Goal: Task Accomplishment & Management: Use online tool/utility

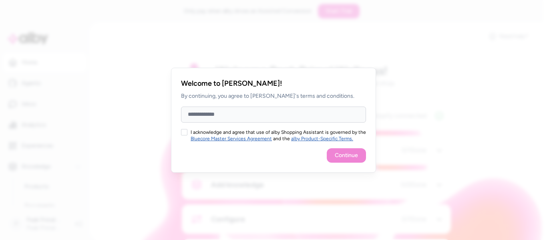
click at [312, 114] on input "Full Name" at bounding box center [273, 114] width 185 height 16
click at [188, 130] on div "I acknowledge and agree that use of alby Shopping Assistant is governed by the …" at bounding box center [273, 135] width 185 height 13
click at [186, 132] on button "I acknowledge and agree that use of alby Shopping Assistant is governed by the …" at bounding box center [184, 132] width 6 height 6
click at [238, 117] on input "Full Name" at bounding box center [273, 114] width 185 height 16
type input "*********"
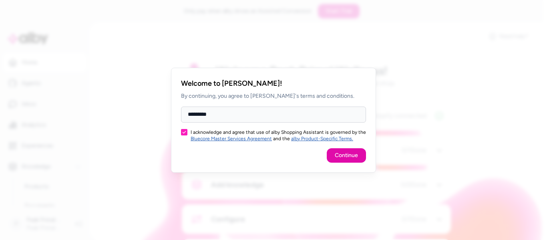
click at [359, 150] on button "Continue" at bounding box center [346, 155] width 39 height 14
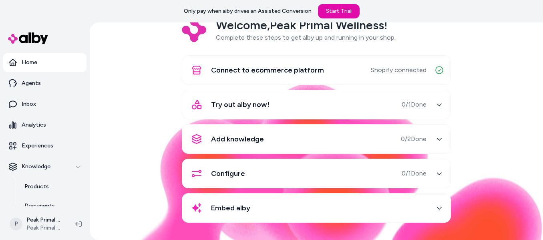
scroll to position [46, 0]
click at [401, 142] on span "0 / 2 Done" at bounding box center [414, 139] width 26 height 10
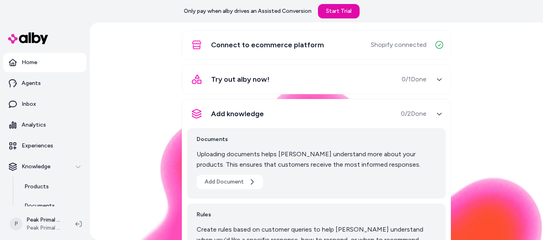
scroll to position [166, 0]
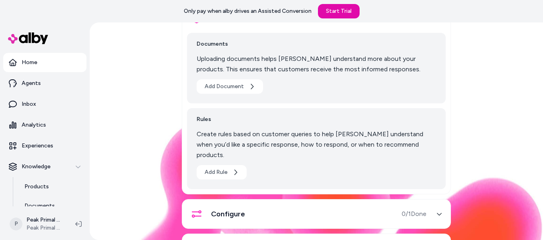
click at [481, 130] on div "Welcome, Peak Primal Wellness ! Complete these steps to get alby up and running…" at bounding box center [316, 85] width 440 height 377
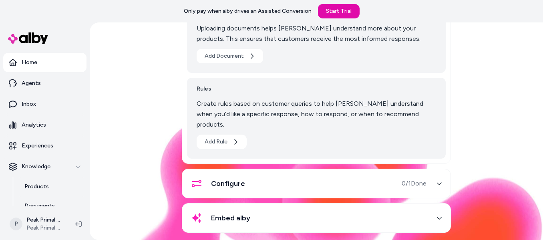
click at [404, 178] on span "0 / 1 Done" at bounding box center [413, 183] width 25 height 10
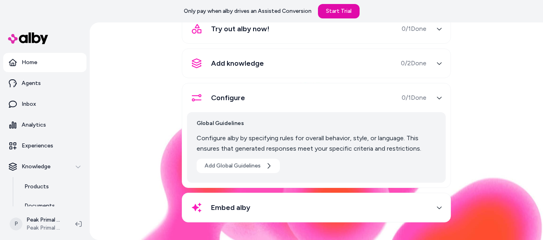
scroll to position [121, 0]
click at [504, 178] on div "Welcome, Peak Primal Wellness ! Complete these steps to get alby up and running…" at bounding box center [316, 87] width 440 height 291
click at [387, 192] on div "Connect to ecommerce platform Shopify connected Try out alby now! 0 / 1 Done Ad…" at bounding box center [316, 101] width 269 height 242
click at [389, 201] on div "Embed alby" at bounding box center [306, 207] width 239 height 19
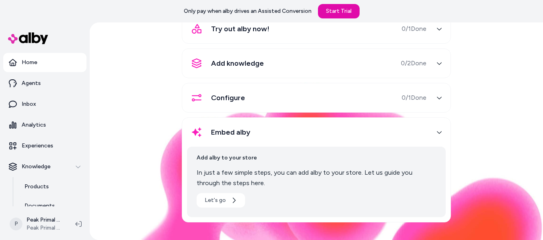
click at [526, 164] on div "Welcome, Peak Primal Wellness ! Complete these steps to get alby up and running…" at bounding box center [316, 87] width 440 height 291
click at [29, 86] on p "Agents" at bounding box center [31, 83] width 19 height 8
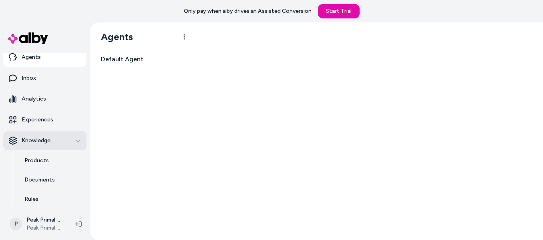
scroll to position [40, 0]
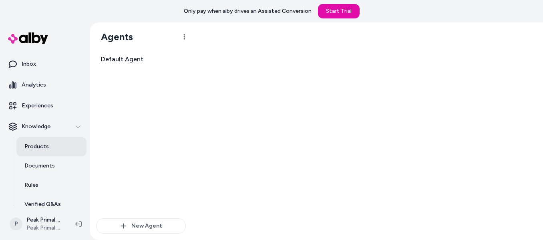
click at [40, 142] on link "Products" at bounding box center [51, 146] width 70 height 19
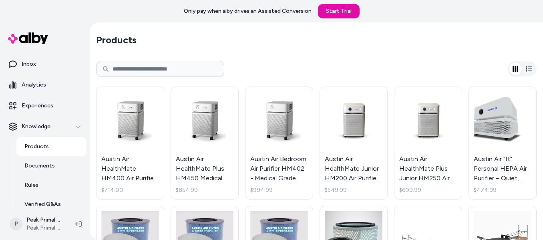
click at [158, 70] on input at bounding box center [160, 69] width 128 height 16
type input "******"
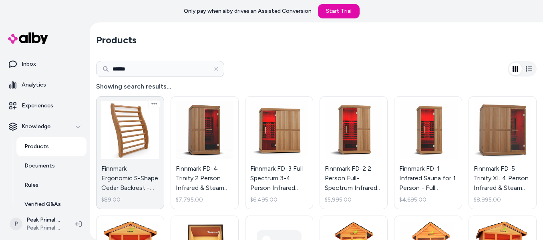
click at [125, 114] on link "Finnmark Ergonomic S-Shape Cedar Backrest - Comfortable, Antimicrobial Design f…" at bounding box center [130, 152] width 68 height 113
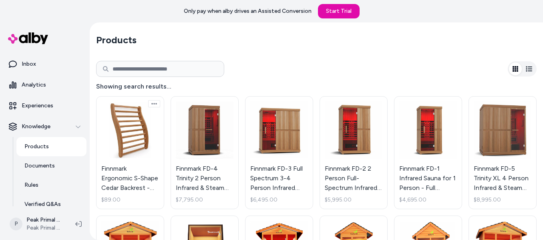
click at [151, 102] on body "Only pay when [PERSON_NAME] drives an Assisted Conversion Start Trial Home Agen…" at bounding box center [271, 131] width 543 height 262
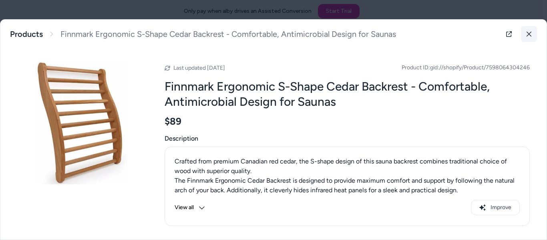
click at [526, 36] on icon at bounding box center [529, 34] width 6 height 6
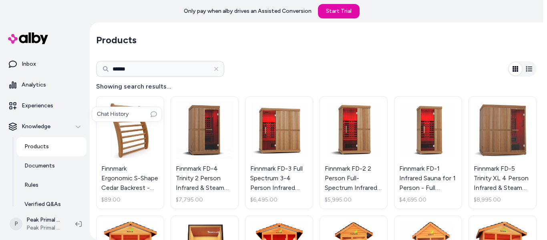
click at [279, 70] on html "Only pay when [PERSON_NAME] drives an Assisted Conversion Start Trial Home Agen…" at bounding box center [273, 131] width 547 height 262
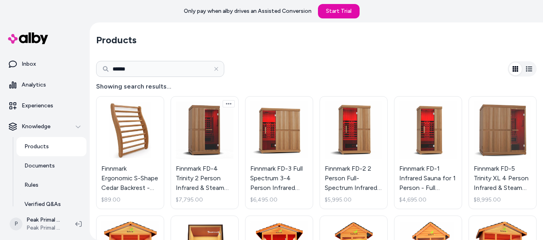
drag, startPoint x: 201, startPoint y: 127, endPoint x: 224, endPoint y: 103, distance: 33.7
click at [220, 100] on link "Finnmark FD-4 Trinity 2 Person Infrared & Steam Sauna Combo with Red [MEDICAL_D…" at bounding box center [204, 152] width 68 height 113
click at [226, 103] on html "Only pay when [PERSON_NAME] drives an Assisted Conversion Start Trial Home Agen…" at bounding box center [271, 131] width 543 height 262
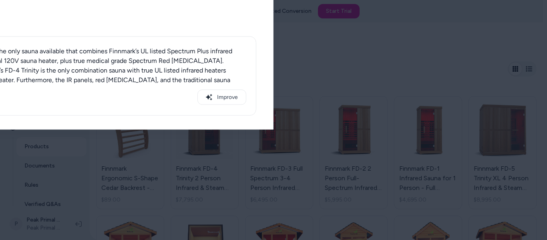
click at [256, 86] on body "Only pay when [PERSON_NAME] drives an Assisted Conversion Start Trial Home Agen…" at bounding box center [271, 131] width 543 height 262
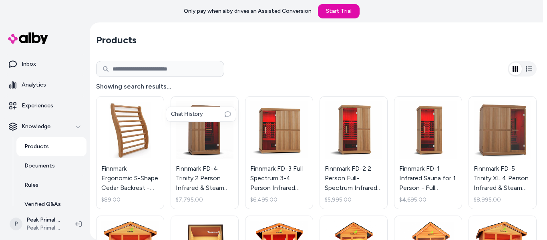
click at [343, 58] on html "Only pay when [PERSON_NAME] drives an Assisted Conversion Start Trial Home Agen…" at bounding box center [273, 131] width 547 height 262
click at [542, 67] on html "Only pay when [PERSON_NAME] drives an Assisted Conversion Start Trial Home Agen…" at bounding box center [273, 131] width 547 height 262
click at [537, 70] on html "Only pay when [PERSON_NAME] drives an Assisted Conversion Start Trial Home Agen…" at bounding box center [273, 131] width 547 height 262
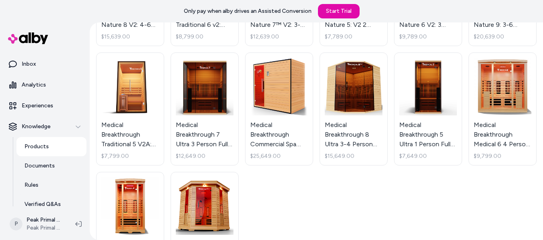
scroll to position [335, 0]
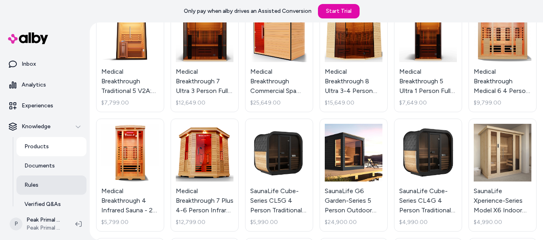
click at [38, 190] on link "Rules" at bounding box center [51, 184] width 70 height 19
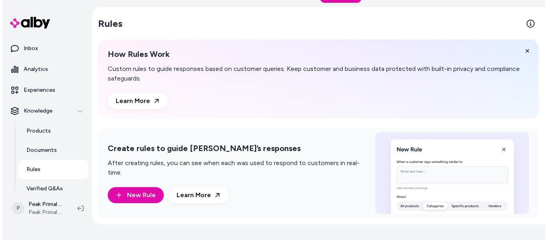
scroll to position [22, 0]
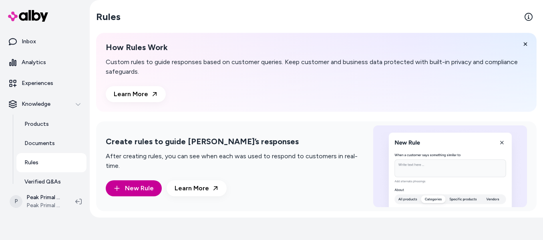
click at [124, 184] on button "New Rule" at bounding box center [134, 188] width 56 height 16
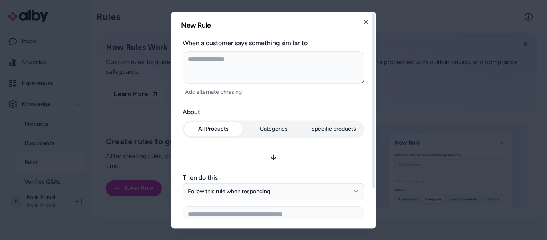
click at [209, 124] on button "All Products" at bounding box center [213, 129] width 58 height 14
type textarea "*"
click at [334, 131] on button "Specific products" at bounding box center [333, 129] width 58 height 14
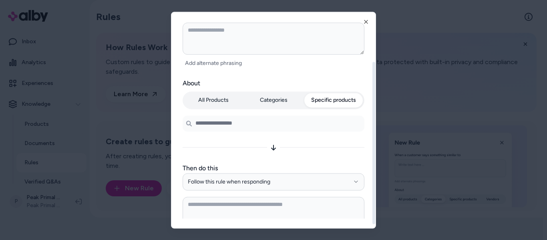
scroll to position [63, 0]
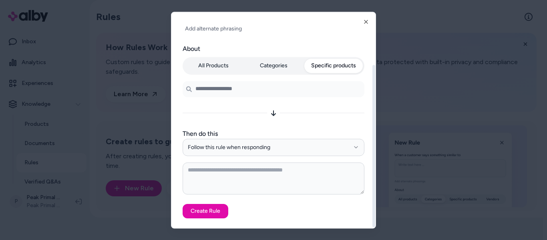
click at [255, 95] on input "Search products..." at bounding box center [273, 89] width 182 height 16
type input "******"
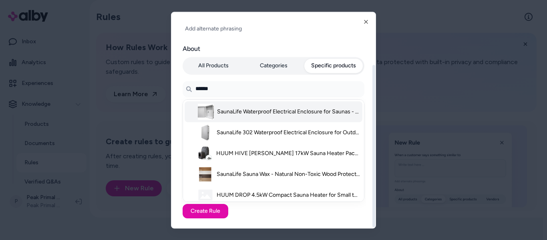
click at [190, 111] on div at bounding box center [191, 111] width 8 height 13
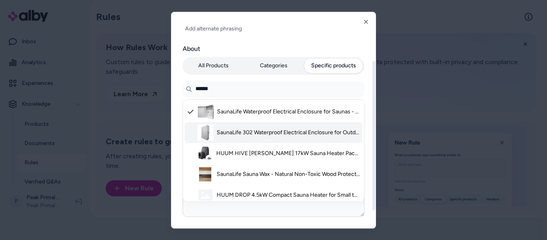
click at [186, 132] on li "SaunaLife 302 Waterproof Electrical Enclosure for Outdoor Barrel Saunas - IP67 …" at bounding box center [273, 132] width 178 height 21
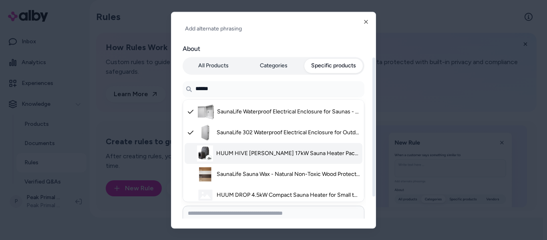
click at [188, 150] on div at bounding box center [190, 153] width 7 height 13
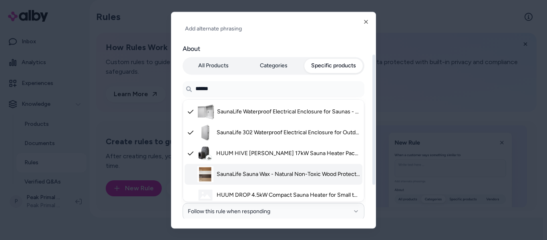
click at [192, 172] on div at bounding box center [190, 174] width 7 height 13
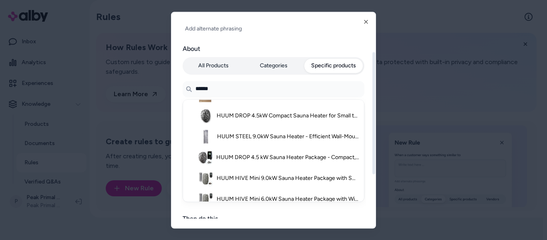
scroll to position [80, 0]
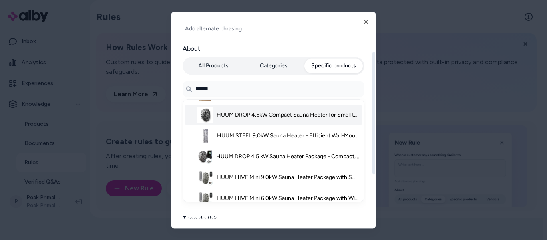
click at [192, 111] on div at bounding box center [190, 114] width 7 height 13
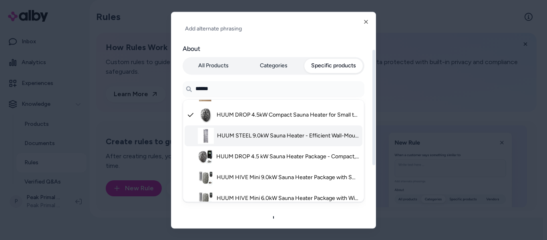
click at [192, 131] on div at bounding box center [191, 135] width 8 height 13
click at [192, 142] on li "HUUM STEEL 9.0kW Sauna Heater - Efficient Wall-Mounted Design for Large Saunas …" at bounding box center [273, 135] width 178 height 21
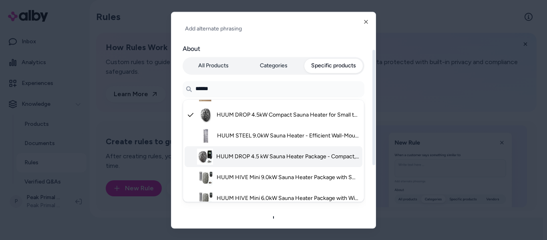
click at [192, 154] on div at bounding box center [190, 156] width 7 height 13
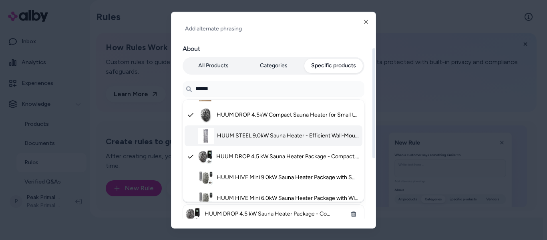
click at [193, 138] on div at bounding box center [191, 135] width 8 height 13
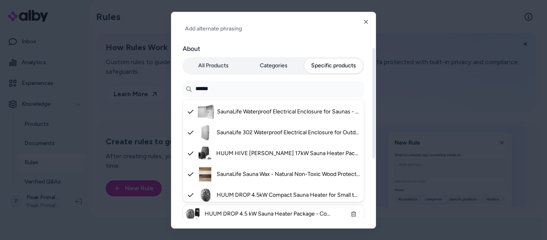
scroll to position [200, 0]
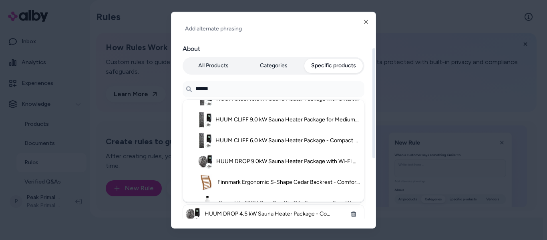
type textarea "*"
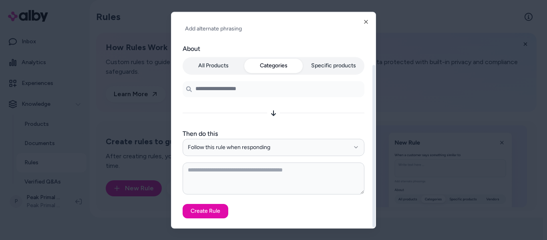
click at [270, 66] on button "Categories" at bounding box center [273, 65] width 58 height 14
click at [241, 92] on input at bounding box center [273, 89] width 182 height 16
type input "*****"
click at [262, 153] on button "Follow this rule when responding" at bounding box center [273, 147] width 182 height 18
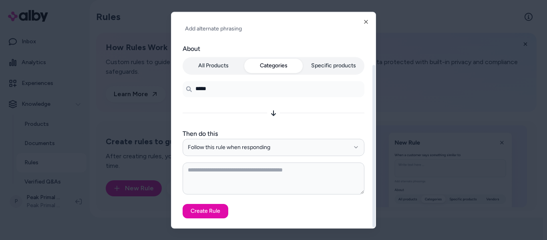
type textarea "*"
click at [335, 68] on button "Specific products" at bounding box center [333, 65] width 58 height 14
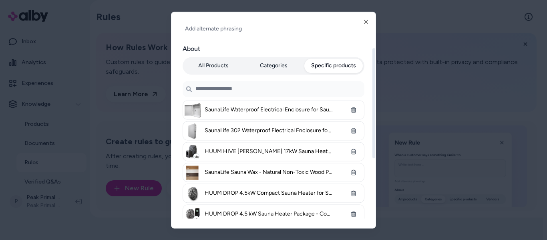
click at [237, 114] on li "SaunaLife Waterproof Electrical Enclosure for Saunas - IP67 Rated, UV-Stabilize…" at bounding box center [273, 109] width 182 height 19
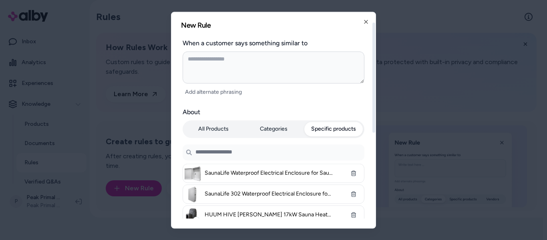
scroll to position [80, 0]
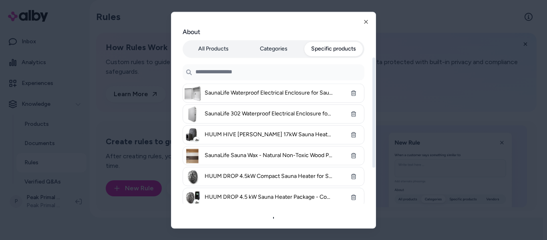
click at [203, 92] on li "SaunaLife Waterproof Electrical Enclosure for Saunas - IP67 Rated, UV-Stabilize…" at bounding box center [273, 92] width 182 height 19
click at [182, 94] on form "**********" at bounding box center [273, 141] width 185 height 367
click at [254, 68] on input "Search products..." at bounding box center [273, 72] width 182 height 16
type input "*****"
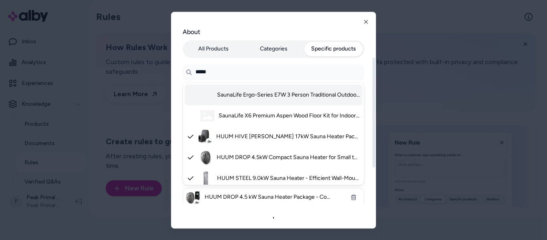
click at [231, 92] on span "SaunaLife Ergo-Series E7W 3 Person Traditional Outdoor Barrel Sauna w/ Panorami…" at bounding box center [288, 95] width 143 height 8
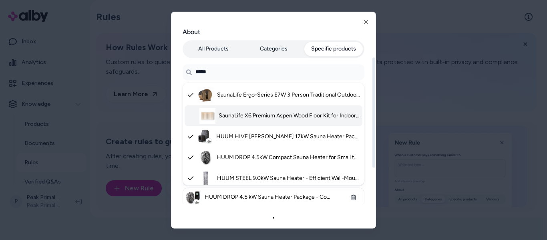
click at [237, 112] on span "SaunaLife X6 Premium Aspen Wood Floor Kit for Indoor Sauna - Easy Installation" at bounding box center [288, 116] width 141 height 8
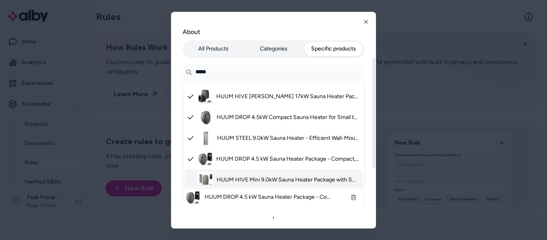
click at [224, 177] on span "HUUM HIVE Mini 9.0kW Sauna Heater Package with Smart Control for Medium Saunas …" at bounding box center [287, 180] width 143 height 8
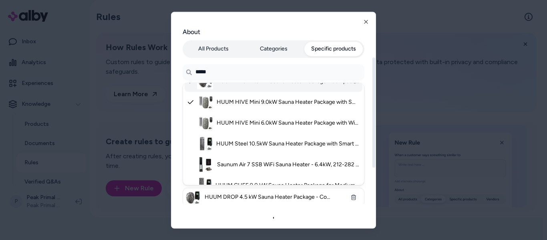
scroll to position [120, 0]
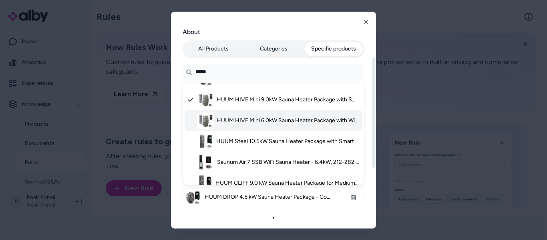
click at [226, 120] on span "HUUM HIVE Mini 6.0kW Sauna Heater Package with Wi-Fi Control for Small Saunas -…" at bounding box center [287, 120] width 143 height 8
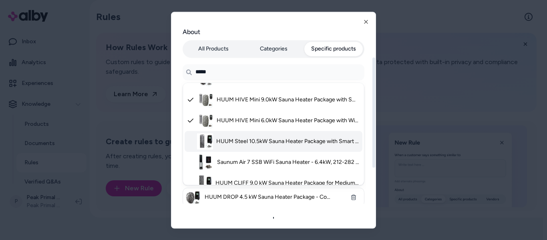
click at [224, 135] on li "HUUM Steel 10.5kW Sauna Heater Package with Smart Control for Medium to Large S…" at bounding box center [273, 141] width 178 height 21
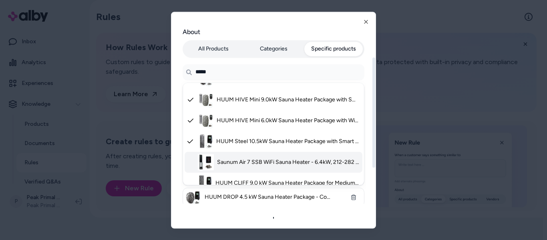
click at [225, 156] on li "Saunum Air 7 SSB WiFi Sauna Heater - 6.4kW, 212-282 cu. ft. Sauna, Air Blending…" at bounding box center [273, 162] width 178 height 21
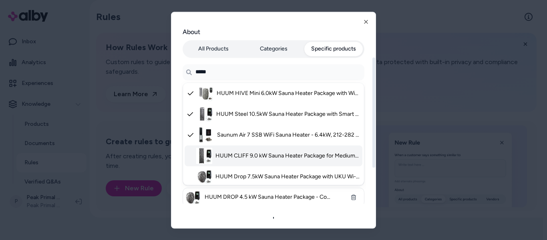
scroll to position [160, 0]
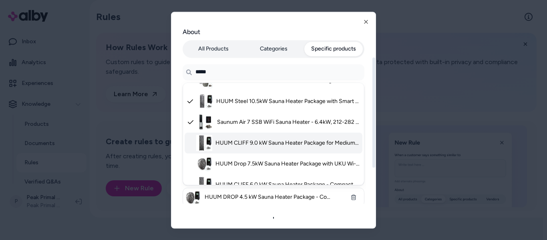
click at [219, 141] on span "HUUM CLIFF 9.0 kW Sauna Heater Package for Medium-Sized Saunas, Stainless Steel…" at bounding box center [287, 143] width 144 height 8
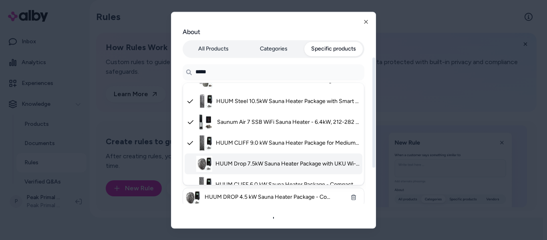
click at [225, 160] on span "HUUM Drop 7.5kW Sauna Heater Package with UKU Wi-Fi Control System for Ultimate…" at bounding box center [287, 164] width 144 height 8
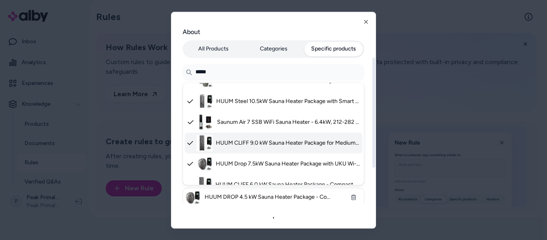
scroll to position [200, 0]
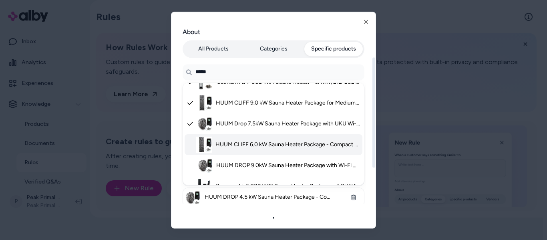
click at [231, 144] on span "HUUM CLIFF 6.0 kW Sauna Heater Package - Compact Stainless Steel Design for Sma…" at bounding box center [287, 144] width 144 height 8
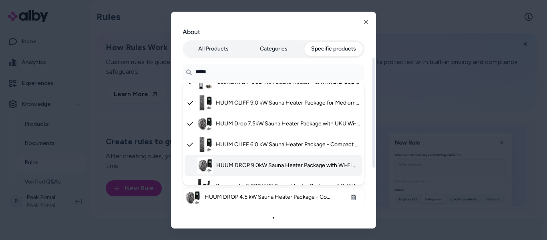
drag, startPoint x: 226, startPoint y: 165, endPoint x: 228, endPoint y: 160, distance: 5.9
click at [226, 165] on span "HUUM DROP 9.0kW Sauna Heater Package with Wi-Fi Control for 250-530 Cu Ft Sauna…" at bounding box center [288, 165] width 144 height 8
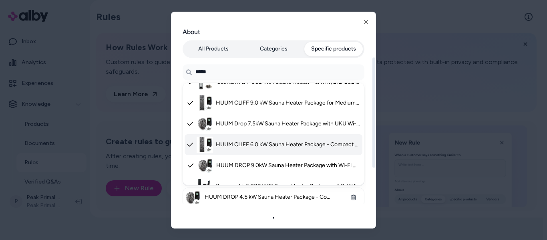
scroll to position [240, 0]
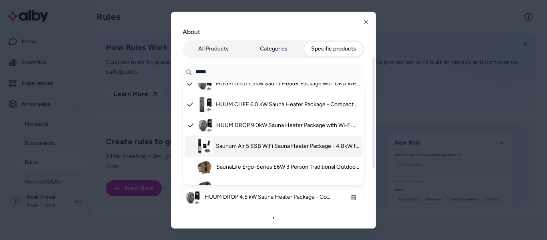
click at [220, 147] on span "Saunum Air 5 SSB WiFi Sauna Heater Package - 4.8kW for 106-212 cu. ft. Sauna Ro…" at bounding box center [288, 146] width 144 height 8
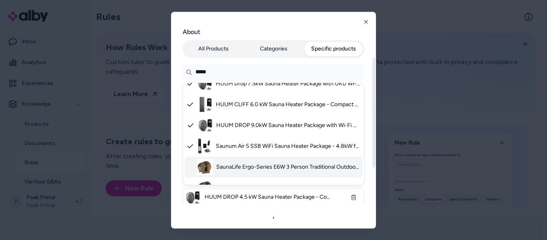
drag, startPoint x: 226, startPoint y: 166, endPoint x: 234, endPoint y: 155, distance: 13.7
click at [227, 166] on span "SaunaLife Ergo-Series E6W 3 Person Traditional Outdoor Barrel Sauna w/ Window -…" at bounding box center [288, 167] width 144 height 8
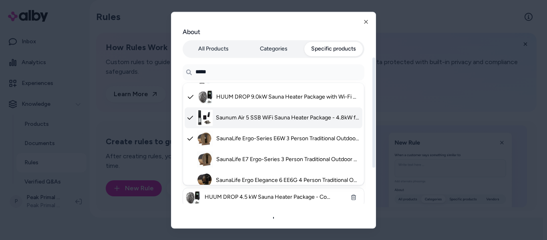
scroll to position [280, 0]
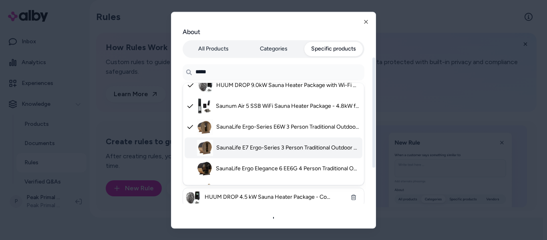
click at [222, 148] on span "SaunaLife E7 Ergo-Series 3 Person Traditional Outdoor Barrel Sauna Eco-Friendly…" at bounding box center [288, 148] width 144 height 8
click at [225, 161] on li "SaunaLife Ergo Elegance 6 EE6G 4 Person Traditional Outdoor Barrel Sauna - 7'3"…" at bounding box center [273, 168] width 178 height 21
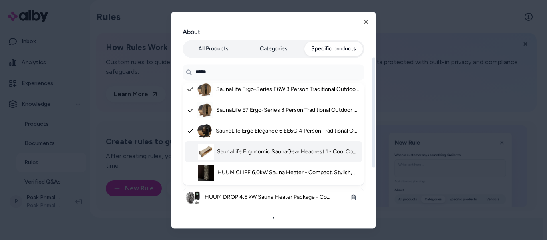
click at [232, 150] on span "SaunaLife Ergonomic SaunaGear Headrest 1 - Cool Comfort for Relaxing Sauna Sess…" at bounding box center [288, 152] width 143 height 8
click at [232, 165] on li "HUUM CLIFF 6.0kW Sauna Heater - Compact, Stylish, Energy-Efficient for Medium S…" at bounding box center [273, 172] width 178 height 21
type textarea "*"
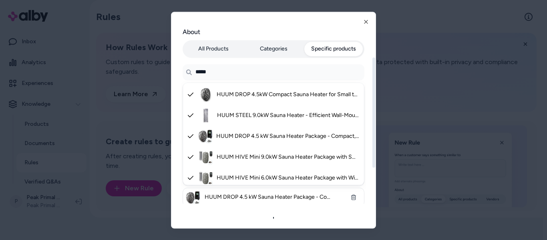
scroll to position [0, 0]
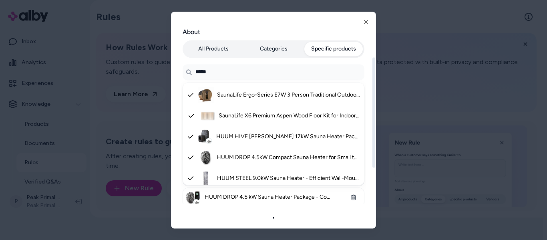
click at [238, 68] on input "*****" at bounding box center [273, 72] width 182 height 16
type input "******"
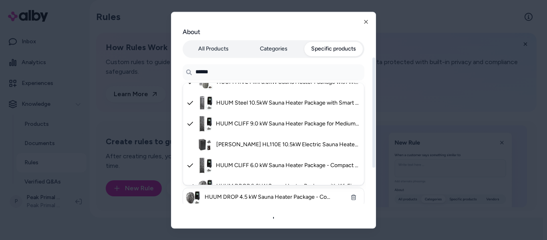
scroll to position [120, 0]
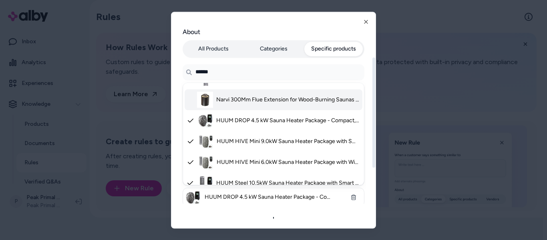
click at [220, 98] on span "Narvi 300Mm Flue Extension for Wood-Burning Saunas - Durable 2.0Mm Steel & Heat…" at bounding box center [288, 100] width 144 height 8
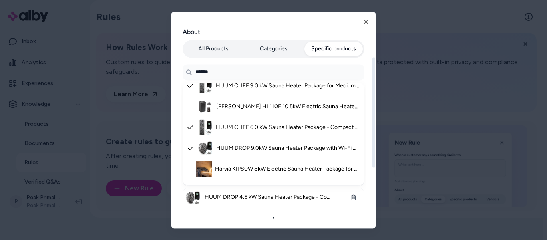
scroll to position [240, 0]
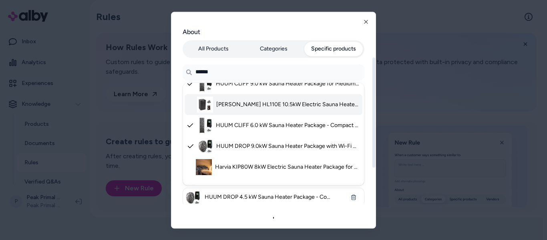
click at [230, 104] on span "[PERSON_NAME] HL110E 10.5kW Electric Sauna Heater for Saunas up to 635 Cu Ft wi…" at bounding box center [288, 104] width 144 height 8
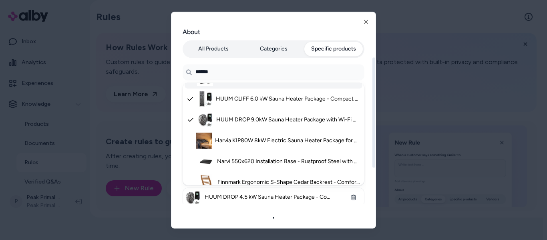
scroll to position [280, 0]
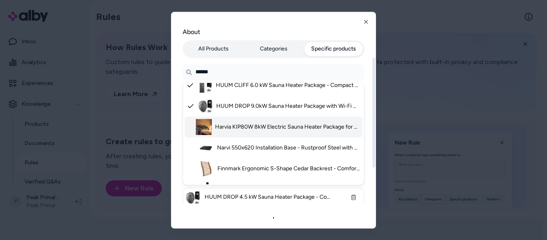
click at [248, 132] on li "Harvia KIP80W 8kW Electric Sauna Heater Package for Home Saunas Up to 425 Cu Ft…" at bounding box center [273, 126] width 178 height 21
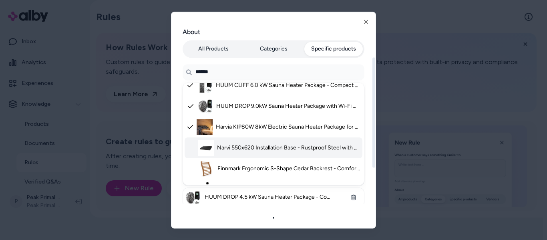
click at [243, 144] on span "Narvi 550x620 Installation Base - Rustproof Steel with Adjustable Leveling Legs…" at bounding box center [288, 148] width 143 height 8
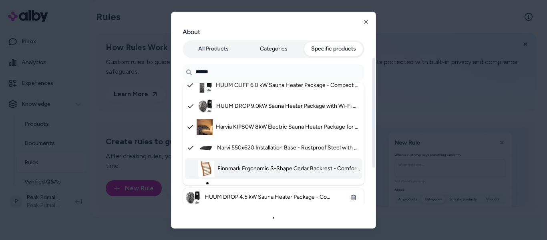
click at [251, 164] on span "Finnmark Ergonomic S-Shape Cedar Backrest - Comfortable, Antimicrobial Design f…" at bounding box center [288, 168] width 142 height 8
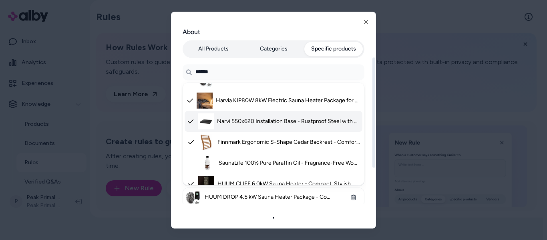
scroll to position [320, 0]
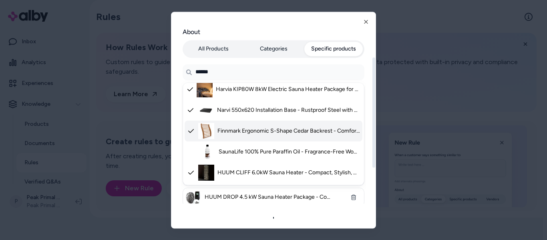
click at [264, 133] on li "Finnmark Ergonomic S-Shape Cedar Backrest - Comfortable, Antimicrobial Design f…" at bounding box center [273, 130] width 178 height 21
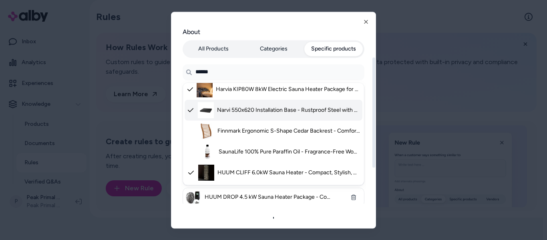
click at [249, 106] on span "Narvi 550x620 Installation Base - Rustproof Steel with Adjustable Leveling Legs…" at bounding box center [288, 110] width 143 height 8
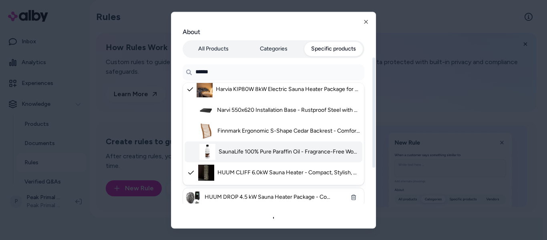
click at [234, 148] on span "SaunaLife 100% Pure Paraffin Oil - Fragrance-Free Wood Protector for Saunas" at bounding box center [288, 152] width 141 height 8
type textarea "*"
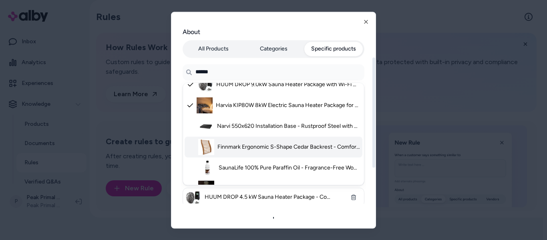
scroll to position [322, 0]
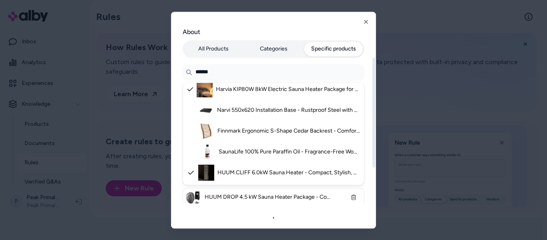
click at [227, 74] on input "******" at bounding box center [273, 72] width 182 height 16
type input "*******"
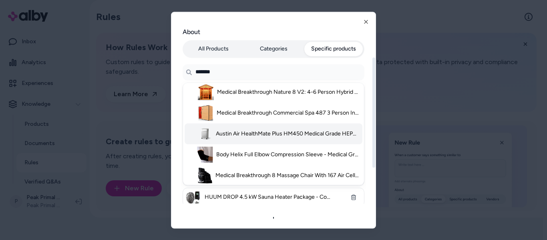
scroll to position [282, 0]
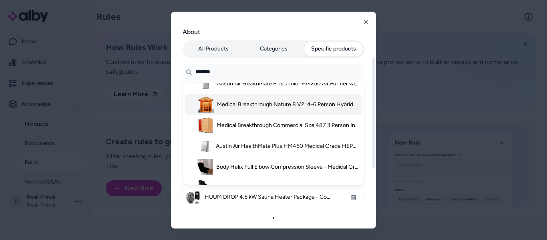
click at [312, 106] on span "Medical Breakthrough Nature 8 V2: 4-6 Person Hybrid Sauna - Infrared & Steam - …" at bounding box center [288, 104] width 143 height 8
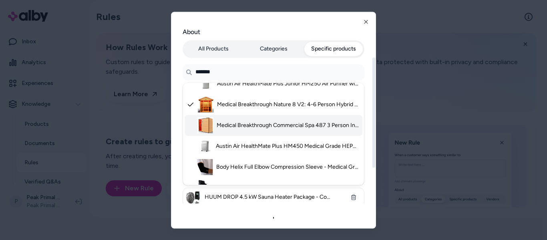
click at [290, 126] on span "Medical Breakthrough Commercial Spa 487 3 Person Infrared Sauna With 11 Heaters…" at bounding box center [287, 125] width 143 height 8
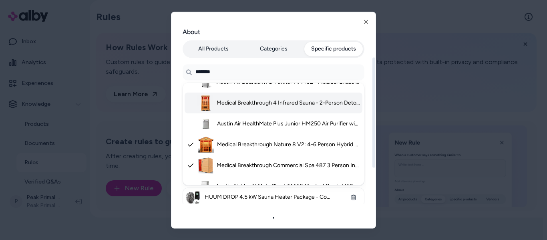
click at [251, 99] on span "Medical Breakthrough 4 Infrared Sauna - 2-Person Detox & Skin Rejuvenation Syst…" at bounding box center [287, 103] width 143 height 8
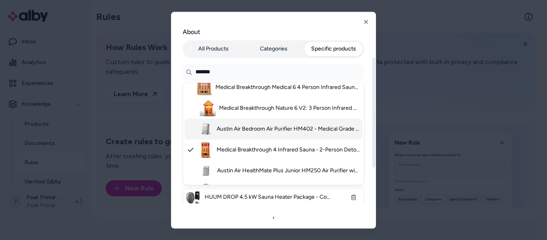
scroll to position [162, 0]
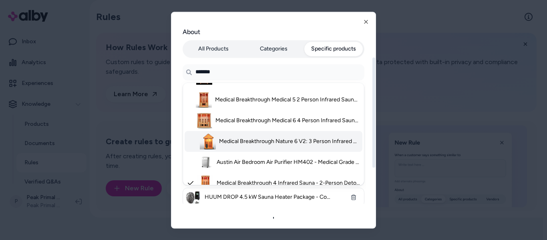
click at [246, 142] on span "Medical Breakthrough Nature 6 V2: 3 Person Infrared Sauna - No Installation" at bounding box center [289, 141] width 141 height 8
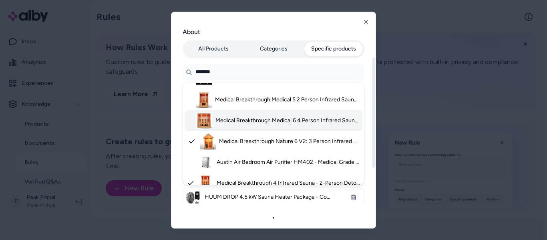
click at [238, 120] on span "Medical Breakthrough Medical 6 4 Person Infrared Sauna with 12 Ultra Full Spect…" at bounding box center [287, 120] width 144 height 8
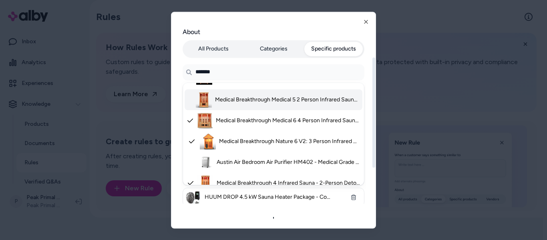
click at [250, 101] on span "Medical Breakthrough Medical 5 2 Person Infrared Sauna - 9 Ultra Full-Spectrum …" at bounding box center [287, 100] width 145 height 8
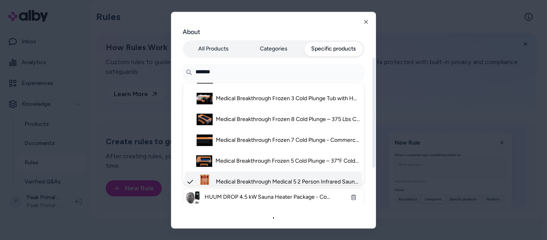
scroll to position [2, 0]
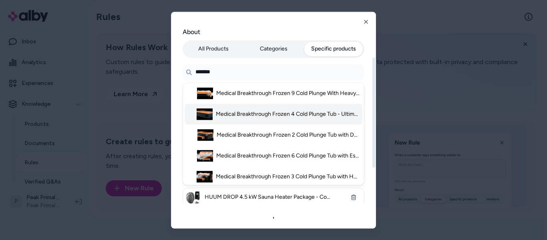
click at [254, 113] on span "Medical Breakthrough Frozen 4 Cold Plunge Tub - Ultimate Cold Therapy, Aromathe…" at bounding box center [288, 114] width 144 height 8
click at [248, 93] on span "Medical Breakthrough Frozen 9 Cold Plunge With Heavy-Duty Step & Aromatherapy F…" at bounding box center [288, 93] width 144 height 8
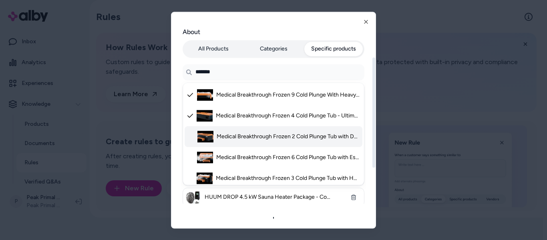
click at [235, 126] on li "Medical Breakthrough Frozen 2 Cold Plunge Tub with Dual Chiller & Heavy Duty St…" at bounding box center [273, 136] width 178 height 21
click at [236, 156] on span "Medical Breakthrough Frozen 6 Cold Plunge Tub with Essential Oil Infuser & UV P…" at bounding box center [288, 157] width 144 height 8
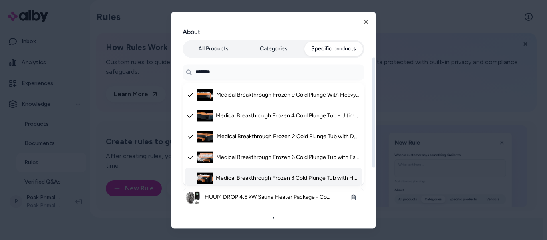
click at [241, 168] on li "Medical Breakthrough Frozen 3 Cold Plunge Tub with Heavy-Duty Step & Aromathera…" at bounding box center [273, 178] width 178 height 21
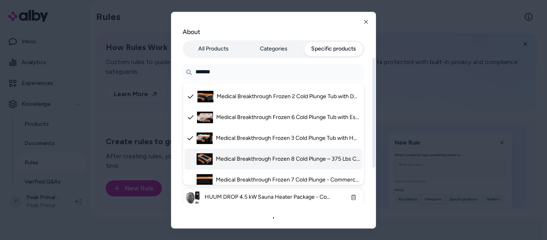
click at [235, 156] on span "Medical Breakthrough Frozen 8 Cold Plunge – 375 Lbs Capacity, Indoor/Outdoor, E…" at bounding box center [288, 159] width 144 height 8
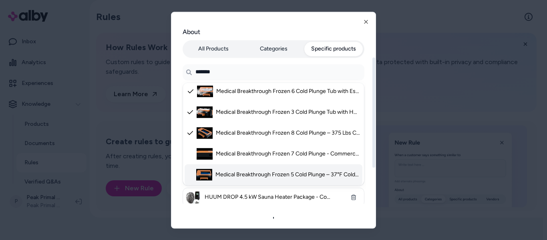
scroll to position [80, 0]
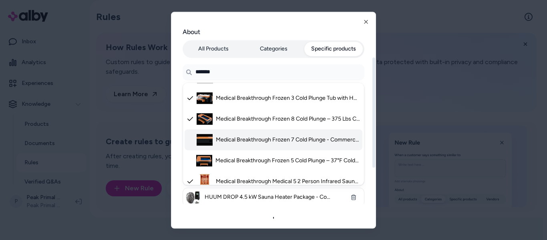
click at [229, 142] on span "Medical Breakthrough Frozen 7 Cold Plunge - Commercial-Grade Cold Therapy for U…" at bounding box center [288, 140] width 144 height 8
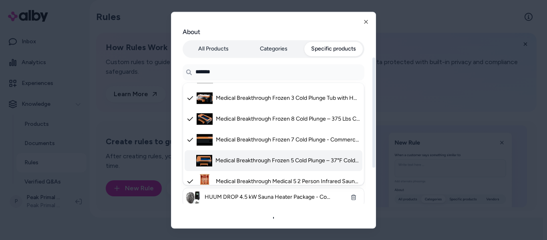
click at [233, 160] on span "Medical Breakthrough Frozen 5 Cold Plunge – 37°F Cold Therapy with Heavy-Duty S…" at bounding box center [287, 160] width 144 height 8
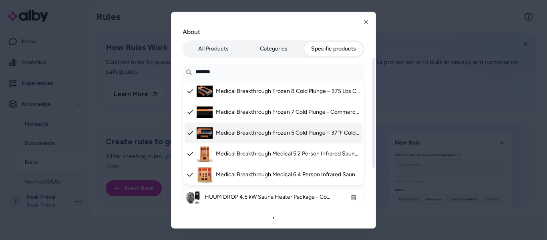
scroll to position [120, 0]
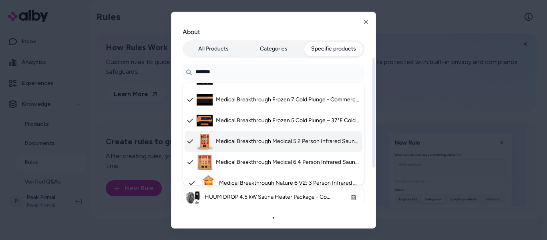
click at [237, 139] on span "Medical Breakthrough Medical 5 2 Person Infrared Sauna - 9 Ultra Full-Spectrum …" at bounding box center [288, 141] width 144 height 8
click at [237, 140] on span "Medical Breakthrough Medical 5 2 Person Infrared Sauna - 9 Ultra Full-Spectrum …" at bounding box center [287, 141] width 145 height 8
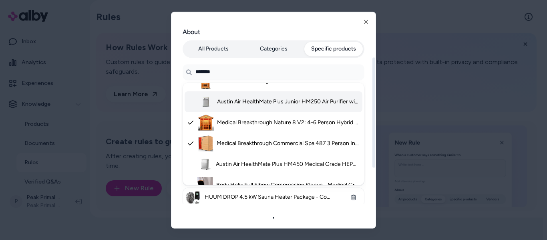
scroll to position [322, 0]
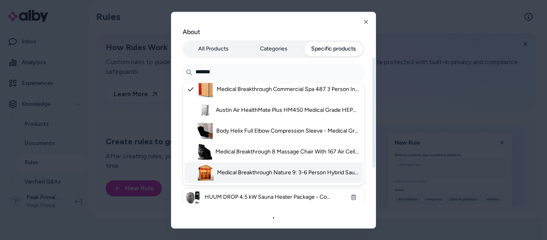
click at [268, 170] on span "Medical Breakthrough Nature 9: 3-6 Person Hybrid Sauna with Infrared and Steam …" at bounding box center [288, 172] width 143 height 8
type textarea "*"
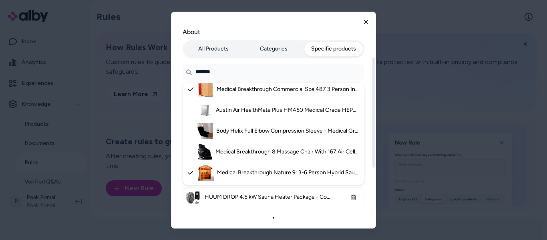
type input "*******"
click at [365, 21] on icon "button" at bounding box center [365, 21] width 3 height 3
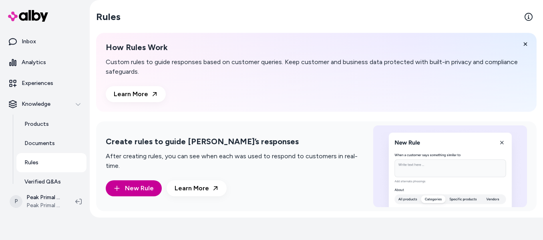
click at [126, 188] on button "New Rule" at bounding box center [134, 188] width 56 height 16
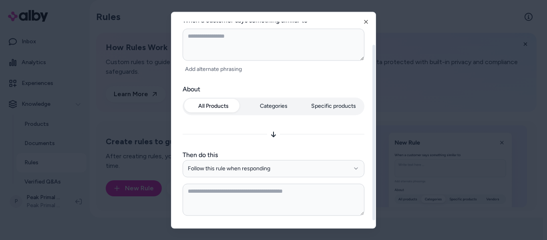
scroll to position [44, 0]
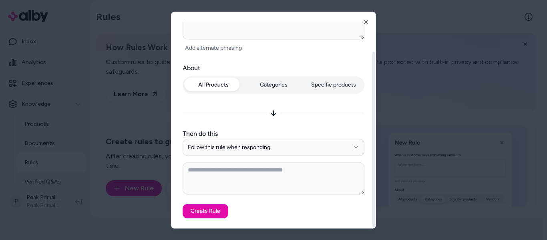
type textarea "*"
click at [330, 85] on button "Specific products" at bounding box center [333, 85] width 58 height 14
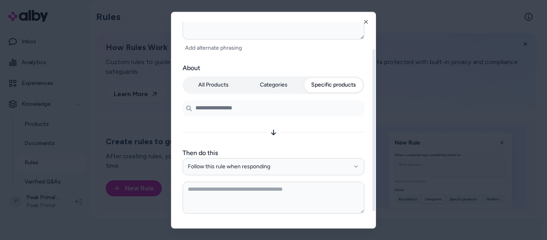
click at [237, 110] on input "Search products..." at bounding box center [273, 108] width 182 height 16
type input "******"
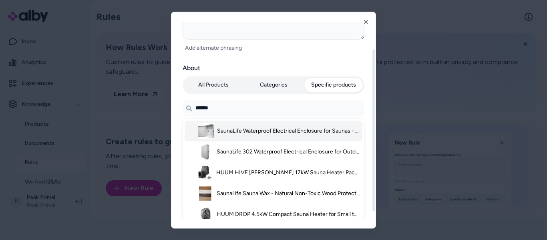
click at [238, 137] on li "SaunaLife Waterproof Electrical Enclosure for Saunas - IP67 Rated, UV-Stabilize…" at bounding box center [273, 130] width 178 height 21
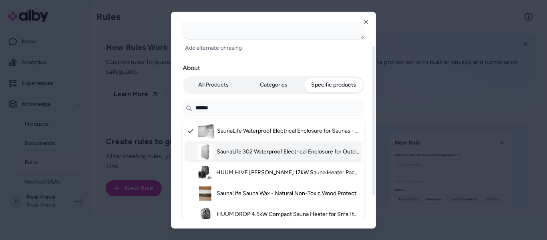
click at [231, 150] on span "SaunaLife 302 Waterproof Electrical Enclosure for Outdoor Barrel Saunas - IP67 …" at bounding box center [287, 152] width 143 height 8
click at [232, 165] on li "HUUM HIVE [PERSON_NAME] 17kW Sauna Heater Package For Large Saunas - Modern & E…" at bounding box center [273, 172] width 178 height 21
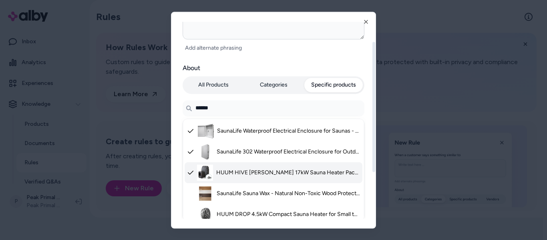
click at [234, 181] on li "HUUM HIVE [PERSON_NAME] 17kW Sauna Heater Package For Large Saunas - Modern & E…" at bounding box center [273, 172] width 178 height 21
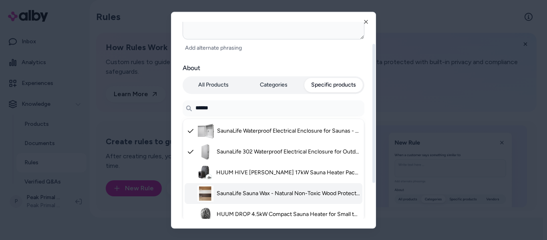
click at [238, 200] on li "SaunaLife Sauna Wax - Natural Non-Toxic Wood Protector for Saunas - Clear, Grey…" at bounding box center [273, 193] width 178 height 21
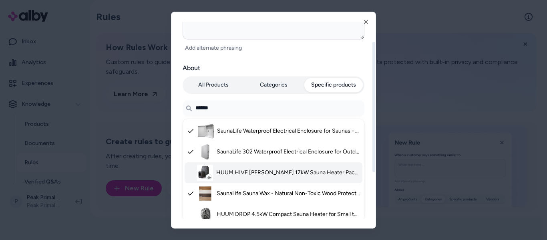
click at [236, 176] on span "HUUM HIVE [PERSON_NAME] 17kW Sauna Heater Package For Large Saunas - Modern & E…" at bounding box center [288, 172] width 144 height 8
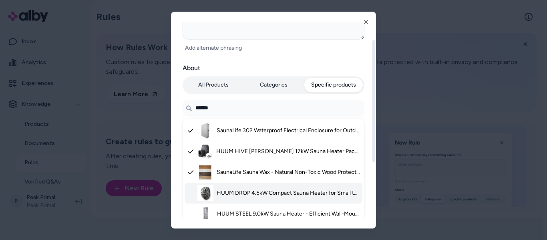
scroll to position [40, 0]
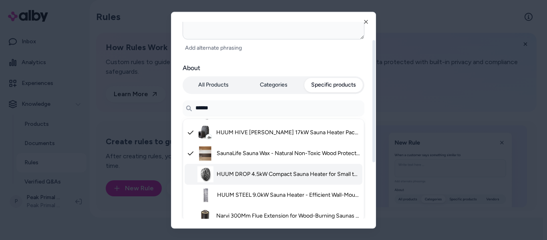
click at [234, 172] on span "HUUM DROP 4.5kW Compact Sauna Heater for Small to Medium Saunas - Stylish Wall-…" at bounding box center [287, 174] width 143 height 8
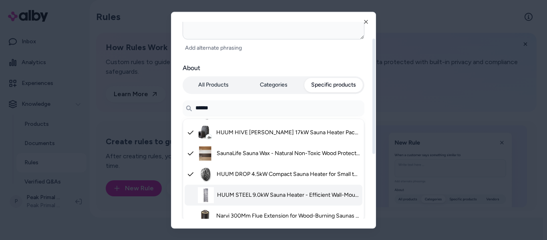
click at [233, 187] on li "HUUM STEEL 9.0kW Sauna Heater - Efficient Wall-Mounted Design for Large Saunas …" at bounding box center [273, 194] width 178 height 21
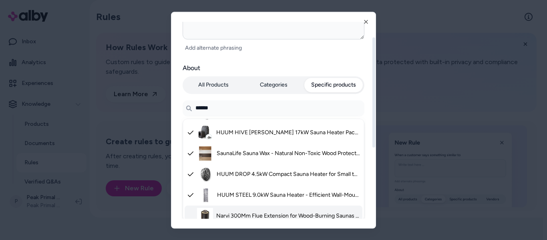
click at [240, 206] on li "Narvi 300Mm Flue Extension for Wood-Burning Saunas - Durable 2.0Mm Steel & Heat…" at bounding box center [273, 215] width 178 height 21
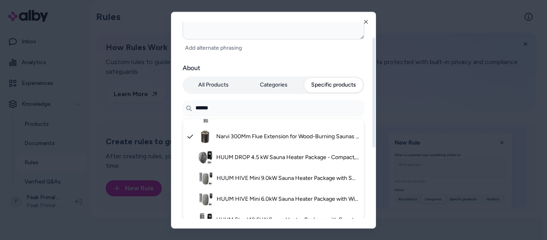
scroll to position [120, 0]
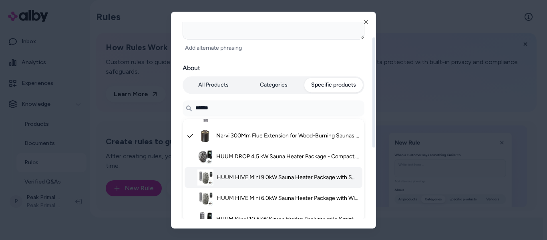
click at [230, 156] on span "HUUM DROP 4.5 kW Sauna Heater Package - Compact, Stylish Design for Small Sauna…" at bounding box center [288, 156] width 144 height 8
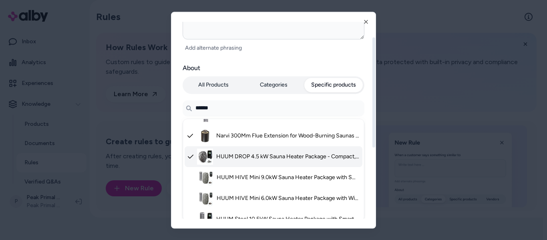
click at [225, 173] on span "HUUM HIVE Mini 9.0kW Sauna Heater Package with Smart Control for Medium Saunas …" at bounding box center [287, 177] width 143 height 8
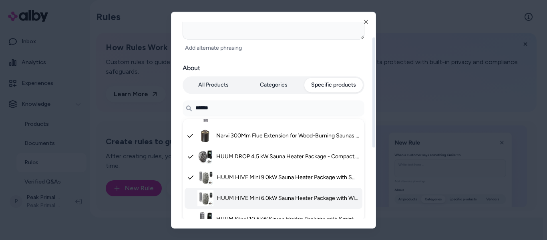
click at [228, 193] on li "HUUM HIVE Mini 6.0kW Sauna Heater Package with Wi-Fi Control for Small Saunas -…" at bounding box center [273, 198] width 178 height 21
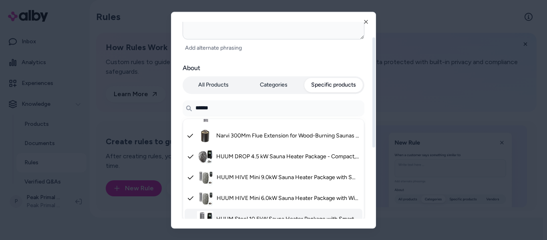
click at [234, 210] on li "HUUM Steel 10.5kW Sauna Heater Package with Smart Control for Medium to Large S…" at bounding box center [273, 218] width 178 height 21
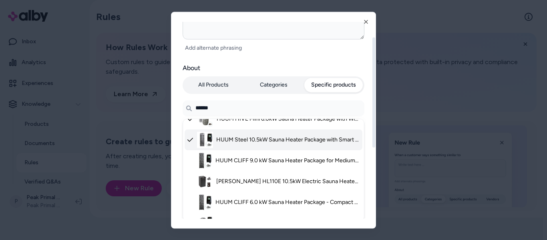
scroll to position [200, 0]
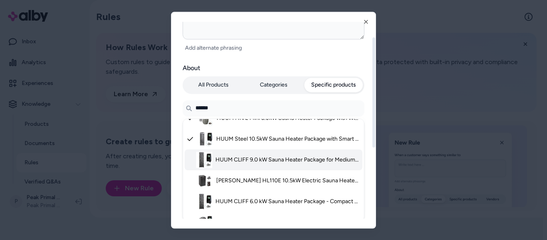
click at [218, 158] on span "HUUM CLIFF 9.0 kW Sauna Heater Package for Medium-Sized Saunas, Stainless Steel…" at bounding box center [287, 160] width 144 height 8
click at [220, 179] on span "[PERSON_NAME] HL110E 10.5kW Electric Sauna Heater for Saunas up to 635 Cu Ft wi…" at bounding box center [288, 180] width 144 height 8
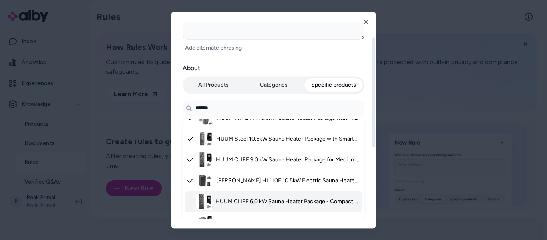
click at [224, 193] on li "HUUM CLIFF 6.0 kW Sauna Heater Package - Compact Stainless Steel Design for Sma…" at bounding box center [273, 201] width 178 height 21
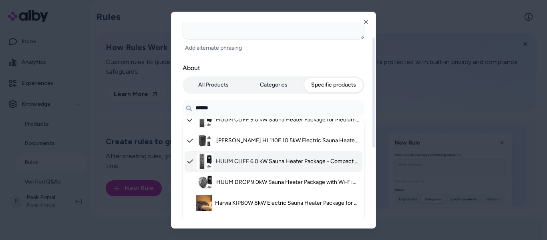
click at [222, 178] on span "HUUM DROP 9.0kW Sauna Heater Package with Wi-Fi Control for 250-530 Cu Ft Sauna…" at bounding box center [288, 182] width 144 height 8
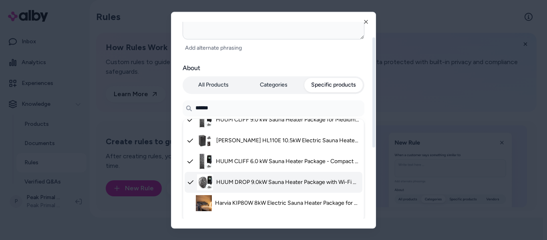
click at [224, 197] on li "Harvia KIP80W 8kW Electric Sauna Heater Package for Home Saunas Up to 425 Cu Ft…" at bounding box center [273, 202] width 178 height 21
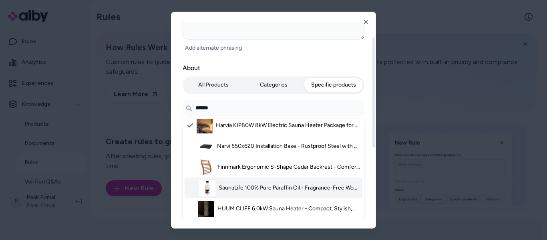
scroll to position [322, 0]
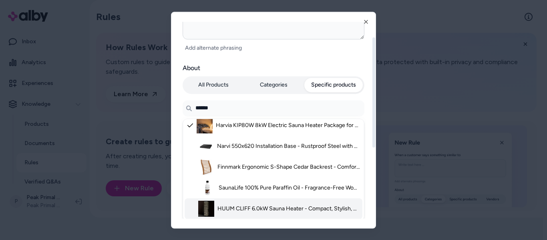
click at [239, 210] on li "HUUM CLIFF 6.0kW Sauna Heater - Compact, Stylish, Energy-Efficient for Medium S…" at bounding box center [273, 208] width 178 height 21
type textarea "*"
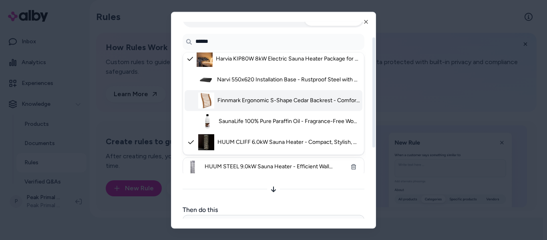
scroll to position [186, 0]
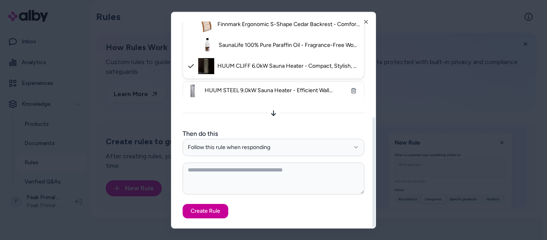
type input "******"
click at [210, 207] on button "Create Rule" at bounding box center [205, 211] width 46 height 14
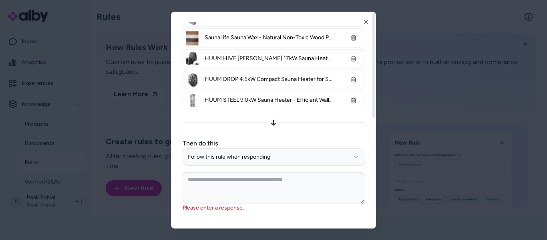
scroll to position [0, 0]
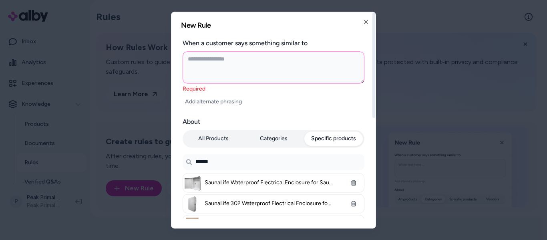
click at [229, 77] on textarea at bounding box center [273, 67] width 182 height 32
type textarea "*"
type textarea "**"
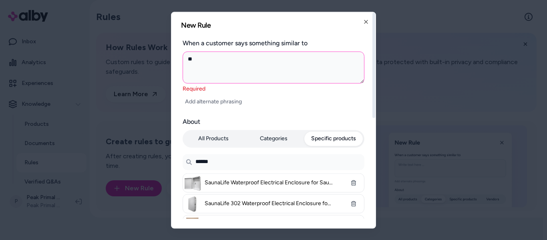
type textarea "*"
type textarea "***"
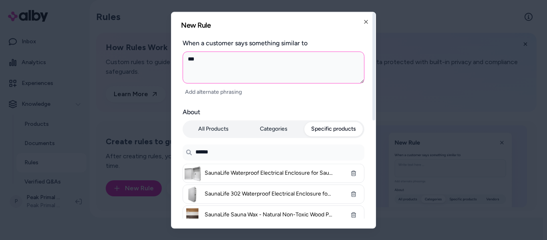
type textarea "*"
type textarea "****"
type textarea "*"
type textarea "*****"
type textarea "*"
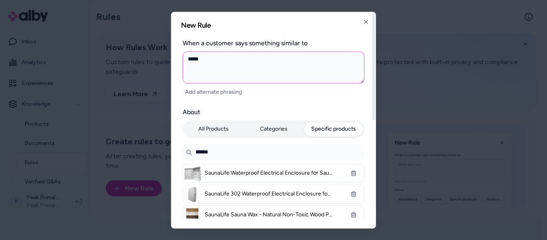
type textarea "******"
type textarea "*"
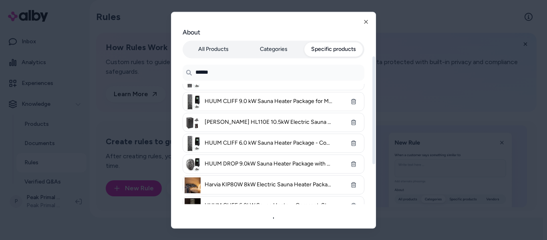
scroll to position [232, 0]
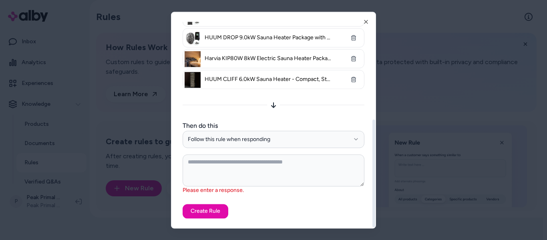
type textarea "******"
click at [200, 218] on div "New Rule When a customer says something similar to ****** Add alternate phrasin…" at bounding box center [273, 120] width 204 height 216
click at [214, 172] on textarea at bounding box center [273, 170] width 182 height 32
click at [202, 208] on button "Create Rule" at bounding box center [205, 210] width 46 height 14
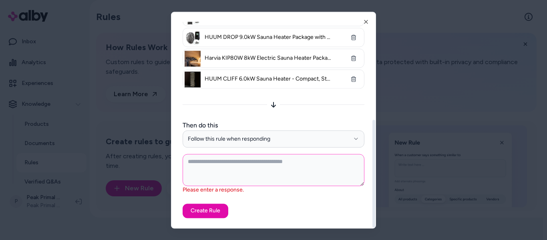
click at [224, 182] on textarea at bounding box center [273, 170] width 182 height 32
type textarea "*"
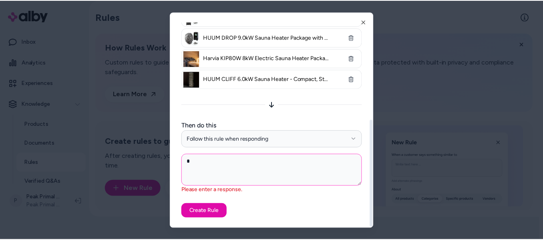
scroll to position [187, 0]
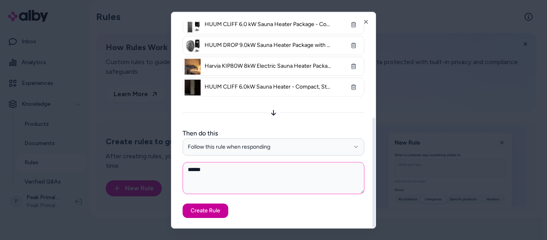
type textarea "******"
click at [215, 212] on button "Create Rule" at bounding box center [205, 210] width 46 height 14
type textarea "*"
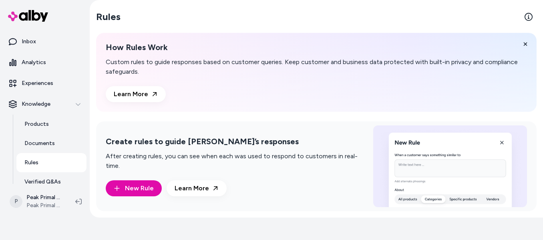
scroll to position [0, 0]
